Goal: Find specific page/section: Find specific page/section

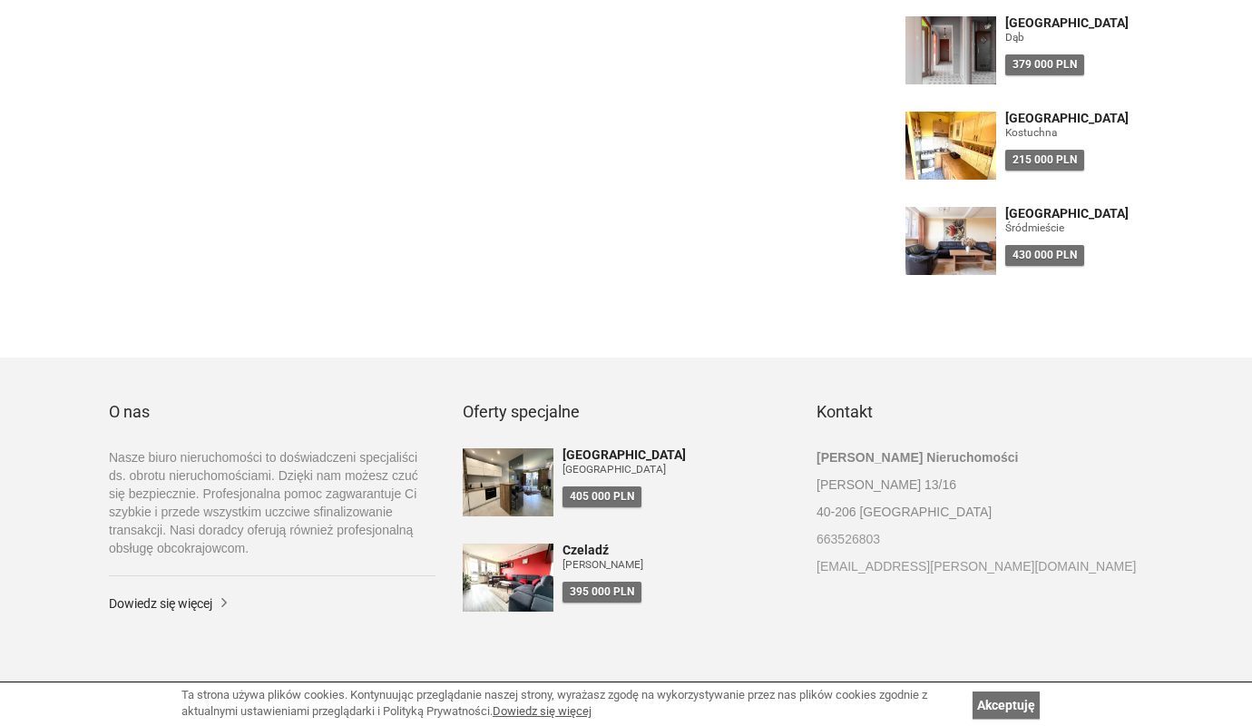
scroll to position [720, 0]
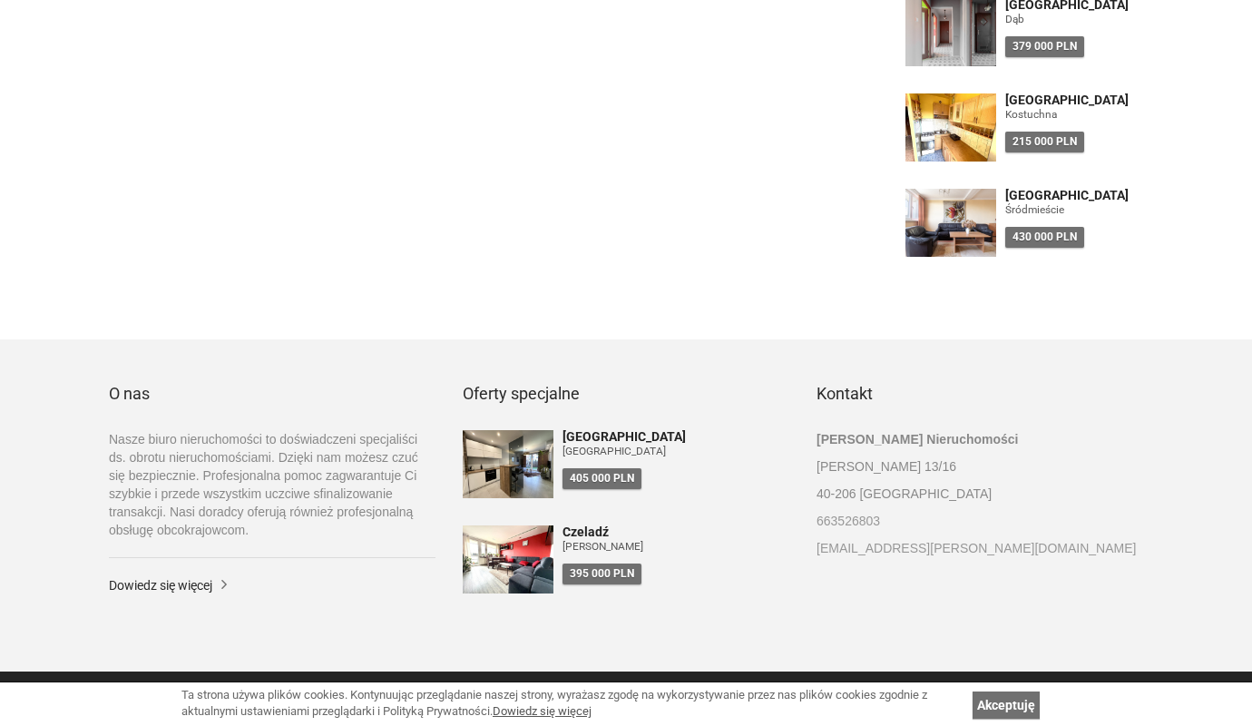
click at [1007, 704] on link "Akceptuję" at bounding box center [1006, 705] width 67 height 27
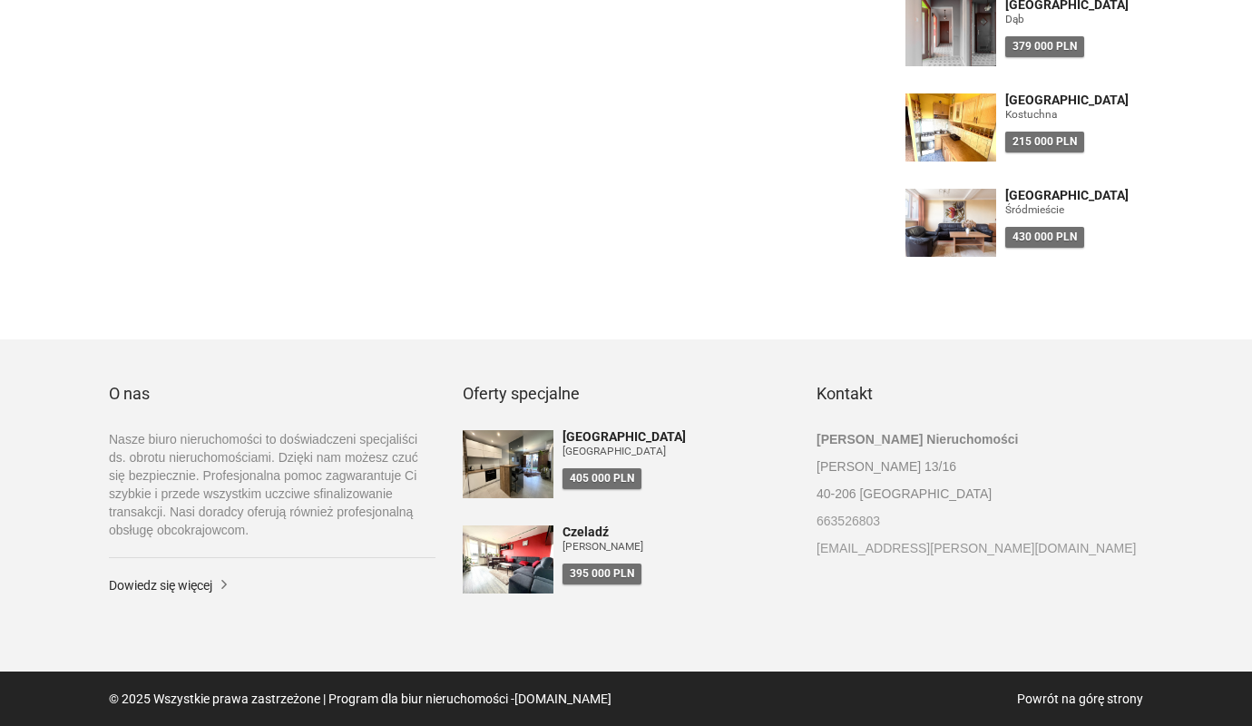
type input "*"
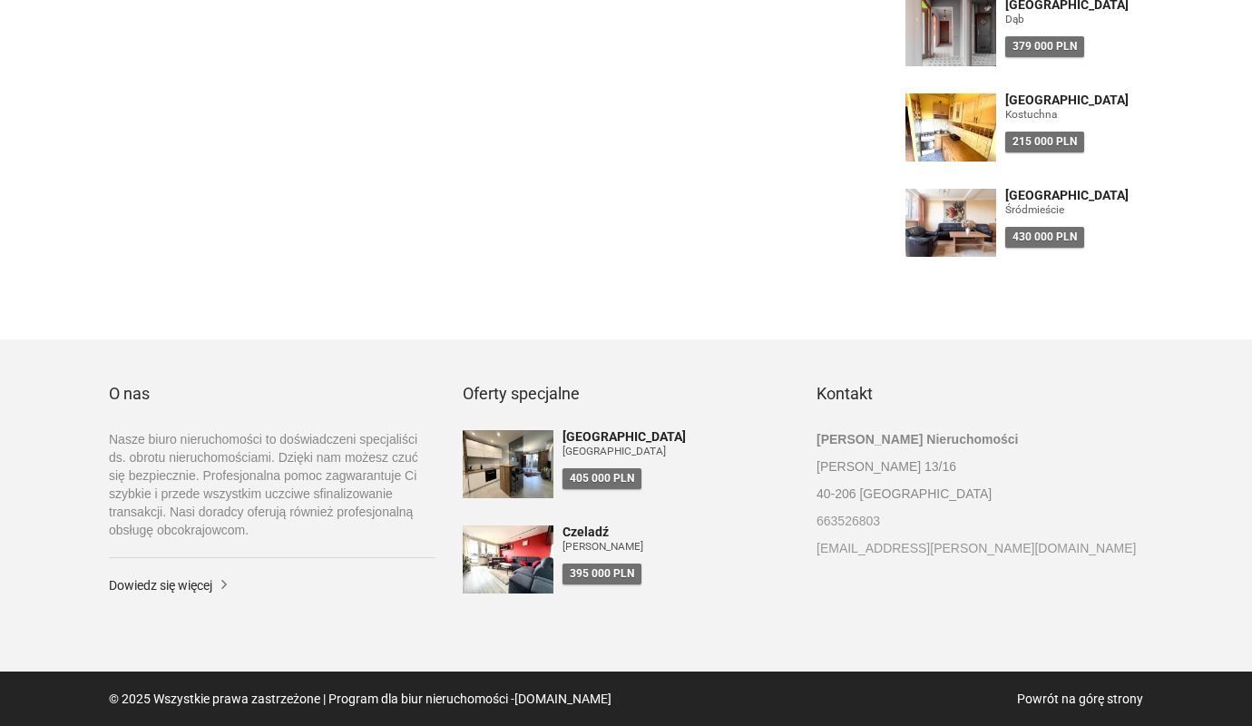
type input "*"
